Goal: Check status: Check status

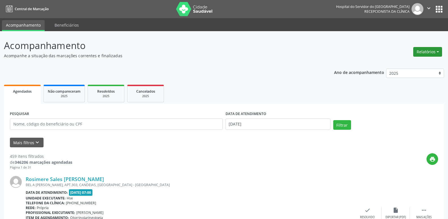
click at [425, 51] on button "Relatórios" at bounding box center [428, 52] width 29 height 10
click at [421, 65] on link "Agendamentos" at bounding box center [412, 64] width 61 height 8
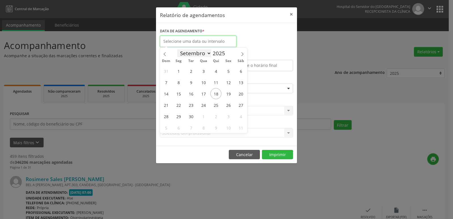
click at [194, 44] on input "text" at bounding box center [198, 41] width 76 height 11
click at [216, 94] on span "18" at bounding box center [215, 93] width 11 height 11
type input "[DATE]"
click at [216, 94] on span "18" at bounding box center [215, 93] width 11 height 11
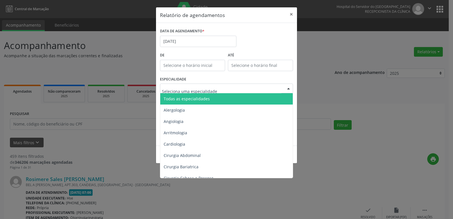
click at [243, 91] on div at bounding box center [226, 88] width 133 height 10
click at [240, 98] on span "Todas as especialidades" at bounding box center [226, 98] width 133 height 11
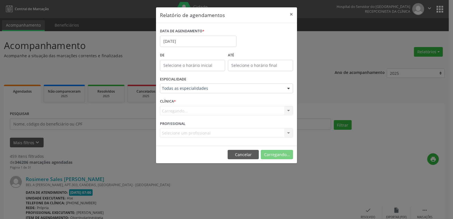
click at [274, 146] on footer "Cancelar Carregando..." at bounding box center [226, 154] width 141 height 18
click at [276, 150] on button "Imprimir" at bounding box center [277, 155] width 31 height 10
click at [292, 14] on button "×" at bounding box center [291, 14] width 11 height 14
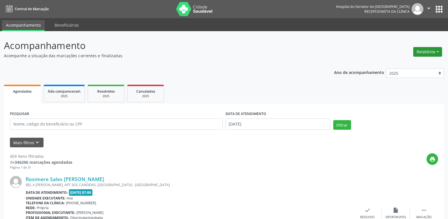
click at [420, 52] on button "Relatórios" at bounding box center [428, 52] width 29 height 10
click at [405, 64] on link "Agendamentos" at bounding box center [412, 64] width 61 height 8
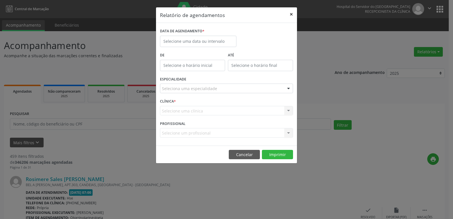
click at [291, 13] on button "×" at bounding box center [291, 14] width 11 height 14
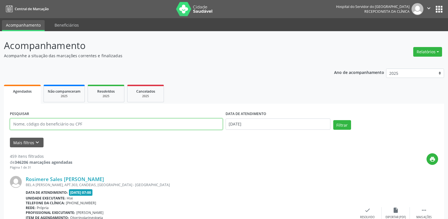
click at [69, 125] on input "text" at bounding box center [116, 123] width 213 height 11
type input "[PERSON_NAME]"
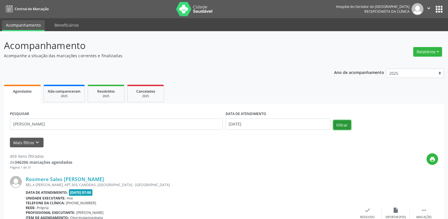
click at [343, 123] on button "Filtrar" at bounding box center [343, 125] width 18 height 10
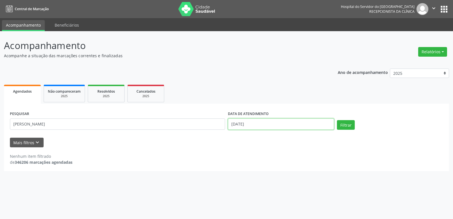
drag, startPoint x: 264, startPoint y: 123, endPoint x: 136, endPoint y: 130, distance: 128.1
click at [136, 130] on div "PESQUISAR [PERSON_NAME] DATA DE ATENDIMENTO [DATE] Filtrar" at bounding box center [226, 122] width 436 height 24
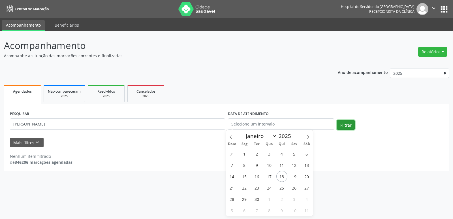
click at [342, 125] on button "Filtrar" at bounding box center [346, 125] width 18 height 10
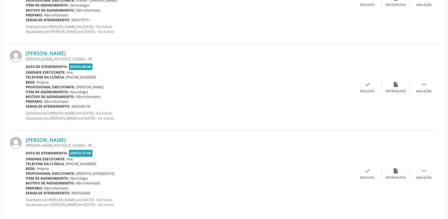
scroll to position [393, 0]
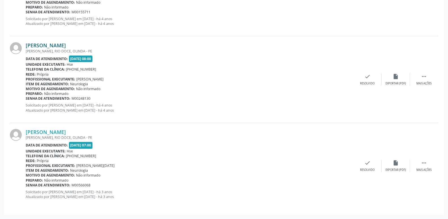
click at [66, 45] on link "[PERSON_NAME]" at bounding box center [46, 45] width 40 height 6
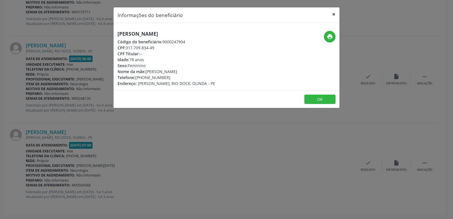
click at [335, 14] on button "×" at bounding box center [333, 14] width 11 height 14
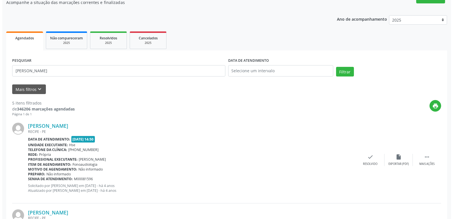
scroll to position [0, 0]
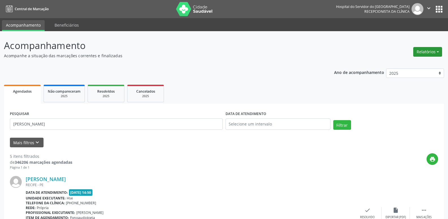
click at [424, 48] on button "Relatórios" at bounding box center [428, 52] width 29 height 10
click at [423, 62] on link "Agendamentos" at bounding box center [412, 64] width 61 height 8
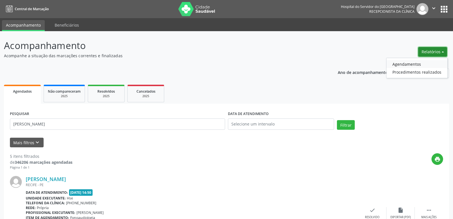
select select "8"
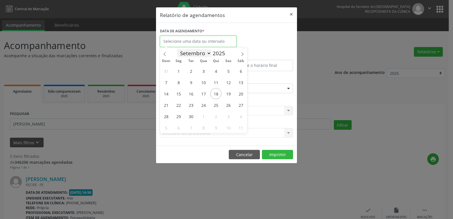
click at [196, 44] on input "text" at bounding box center [198, 41] width 76 height 11
click at [216, 95] on span "18" at bounding box center [215, 93] width 11 height 11
type input "[DATE]"
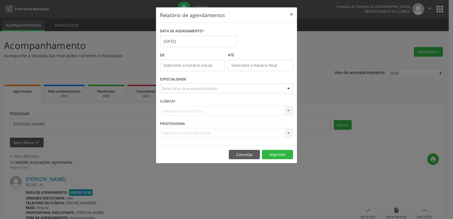
click at [246, 88] on div "Seleciona uma especialidade" at bounding box center [226, 88] width 133 height 10
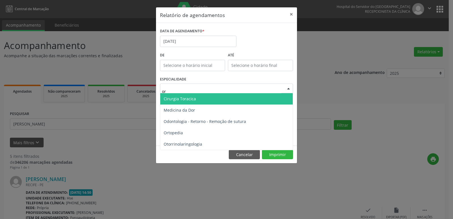
type input "ort"
click at [226, 101] on span "Ortopedia" at bounding box center [226, 98] width 132 height 11
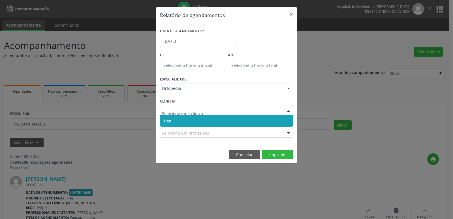
click at [230, 121] on span "Hse" at bounding box center [226, 120] width 132 height 11
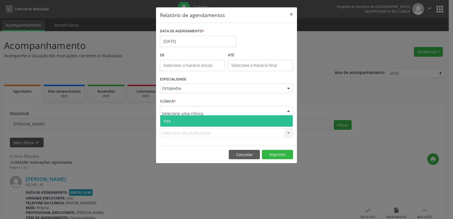
click at [227, 112] on div at bounding box center [226, 111] width 133 height 10
click at [217, 121] on span "Hse" at bounding box center [226, 120] width 132 height 11
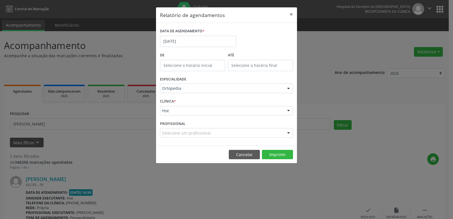
click at [233, 136] on div "Selecione um profissional" at bounding box center [226, 133] width 133 height 10
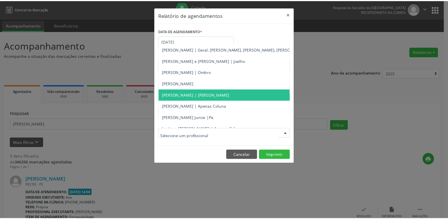
scroll to position [28, 0]
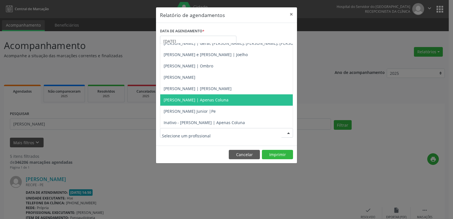
drag, startPoint x: 234, startPoint y: 101, endPoint x: 244, endPoint y: 114, distance: 16.2
click at [228, 101] on span "[PERSON_NAME] | Apenas Coluna" at bounding box center [196, 99] width 65 height 5
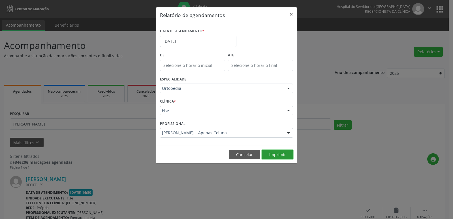
click at [278, 154] on button "Imprimir" at bounding box center [277, 155] width 31 height 10
drag, startPoint x: 290, startPoint y: 14, endPoint x: 281, endPoint y: 18, distance: 10.3
click at [290, 14] on button "×" at bounding box center [291, 14] width 11 height 14
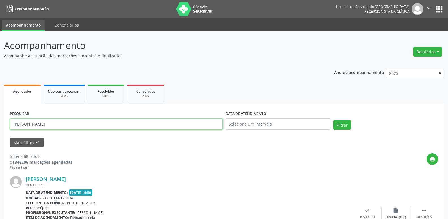
click at [67, 125] on input "[PERSON_NAME]" at bounding box center [116, 123] width 213 height 11
drag, startPoint x: 67, startPoint y: 125, endPoint x: 19, endPoint y: 110, distance: 50.2
type input "26573059468"
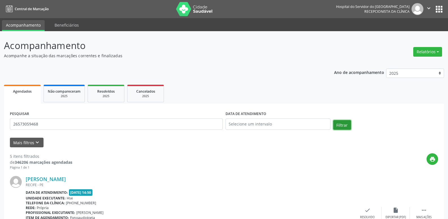
click at [349, 124] on button "Filtrar" at bounding box center [343, 125] width 18 height 10
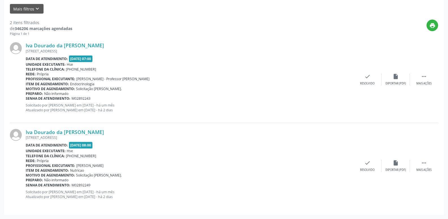
scroll to position [0, 0]
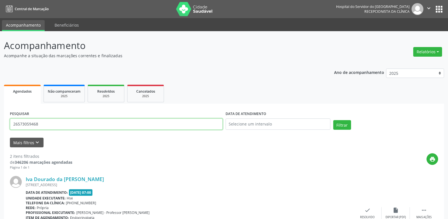
drag, startPoint x: 55, startPoint y: 128, endPoint x: 0, endPoint y: 126, distance: 55.5
click at [0, 128] on div "Acompanhamento Acompanhe a situação das marcações correntes e finalizadas Relat…" at bounding box center [224, 191] width 448 height 321
type input "13653959446"
click at [336, 126] on button "Filtrar" at bounding box center [343, 125] width 18 height 10
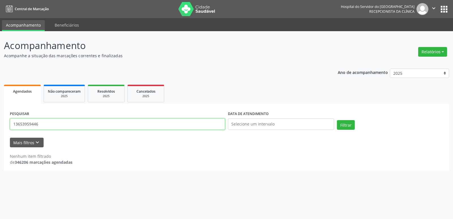
drag, startPoint x: 49, startPoint y: 121, endPoint x: 0, endPoint y: 141, distance: 52.9
click at [0, 141] on div "Acompanhamento Acompanhe a situação das marcações correntes e finalizadas Relat…" at bounding box center [226, 125] width 453 height 188
type input "13653959446"
click at [351, 121] on button "Filtrar" at bounding box center [346, 125] width 18 height 10
drag, startPoint x: 54, startPoint y: 122, endPoint x: 0, endPoint y: 151, distance: 61.1
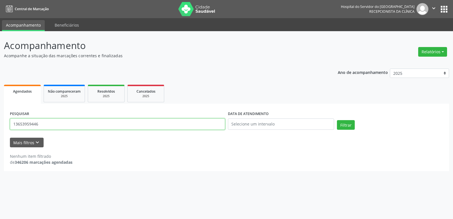
click at [0, 150] on div "Acompanhamento Acompanhe a situação das marcações correntes e finalizadas Relat…" at bounding box center [226, 125] width 453 height 188
click at [85, 120] on input "text" at bounding box center [117, 123] width 215 height 11
type input "09365877415"
click at [349, 127] on button "Filtrar" at bounding box center [346, 125] width 18 height 10
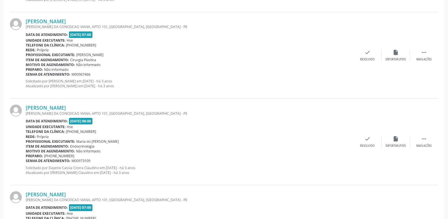
scroll to position [1273, 0]
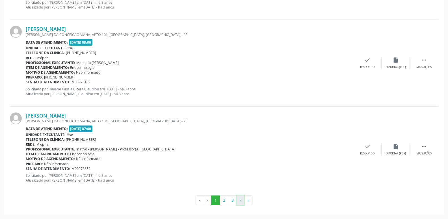
click at [240, 203] on button "›" at bounding box center [241, 200] width 8 height 10
click at [230, 201] on button "3" at bounding box center [232, 200] width 9 height 10
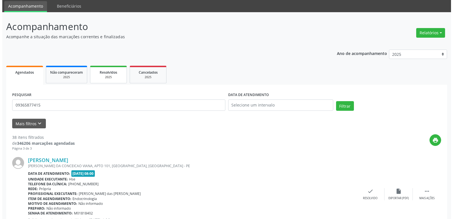
scroll to position [0, 0]
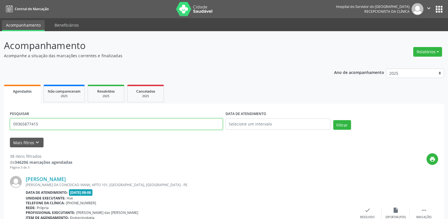
drag, startPoint x: 50, startPoint y: 128, endPoint x: 4, endPoint y: 92, distance: 57.9
type input "74255100497"
click at [347, 123] on button "Filtrar" at bounding box center [343, 125] width 18 height 10
